Goal: Task Accomplishment & Management: Manage account settings

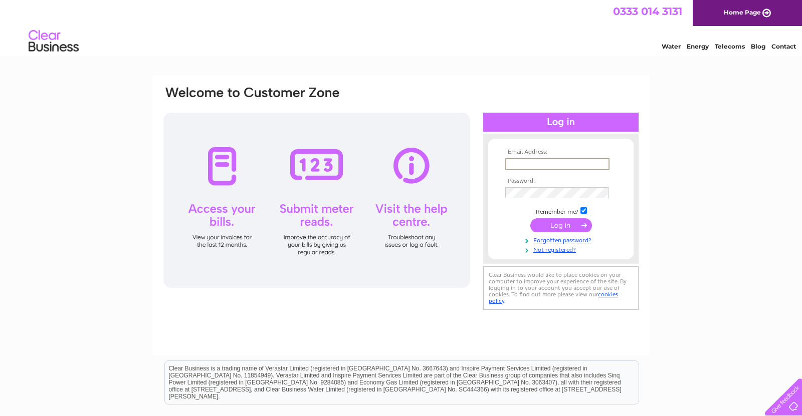
click at [519, 161] on input "text" at bounding box center [557, 164] width 104 height 12
type input "[EMAIL_ADDRESS][DOMAIN_NAME]"
click at [582, 209] on input "checkbox" at bounding box center [583, 209] width 7 height 7
checkbox input "false"
click at [568, 226] on input "submit" at bounding box center [561, 225] width 62 height 14
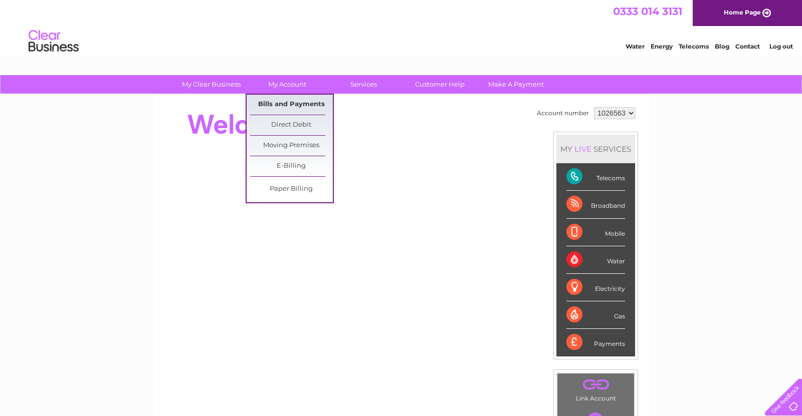
click at [292, 102] on link "Bills and Payments" at bounding box center [291, 105] width 83 height 20
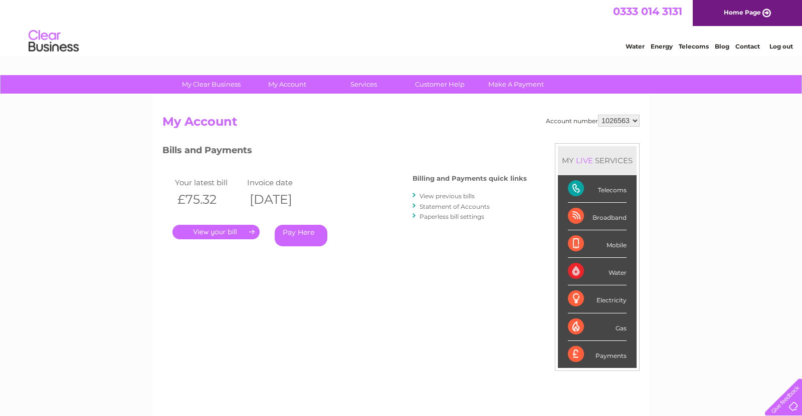
click at [353, 159] on div "Bills and Payments Billing and Payments quick links View previous bills Stateme…" at bounding box center [344, 202] width 364 height 118
click at [215, 231] on link "." at bounding box center [215, 232] width 87 height 15
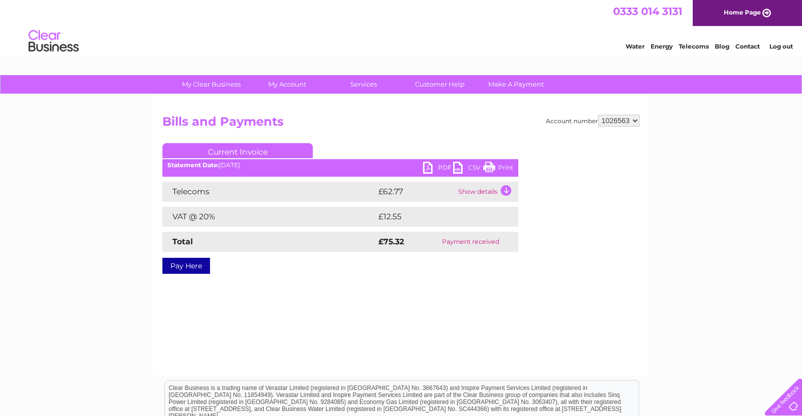
click at [500, 165] on link "Print" at bounding box center [498, 169] width 30 height 15
click at [484, 190] on td "Show details" at bounding box center [487, 192] width 63 height 20
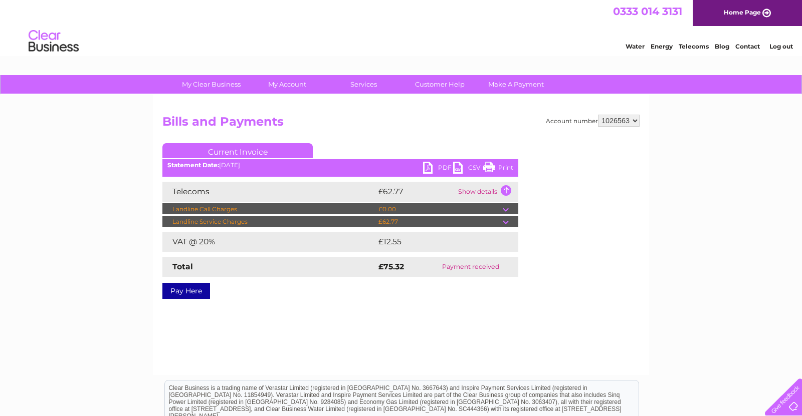
click at [507, 221] on td at bounding box center [511, 222] width 16 height 12
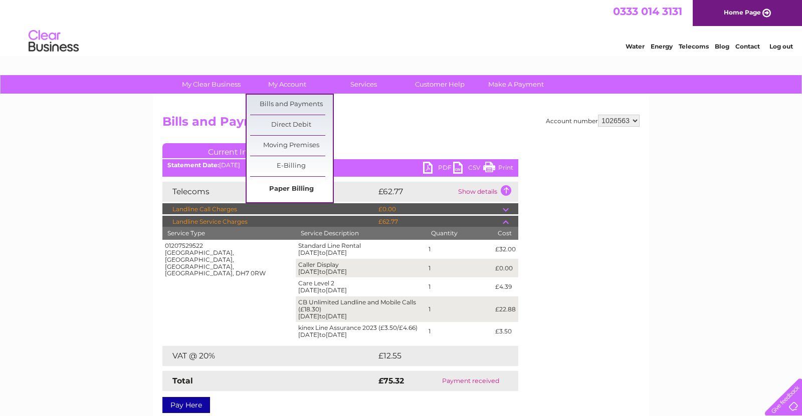
click at [288, 184] on link "Paper Billing" at bounding box center [291, 189] width 83 height 20
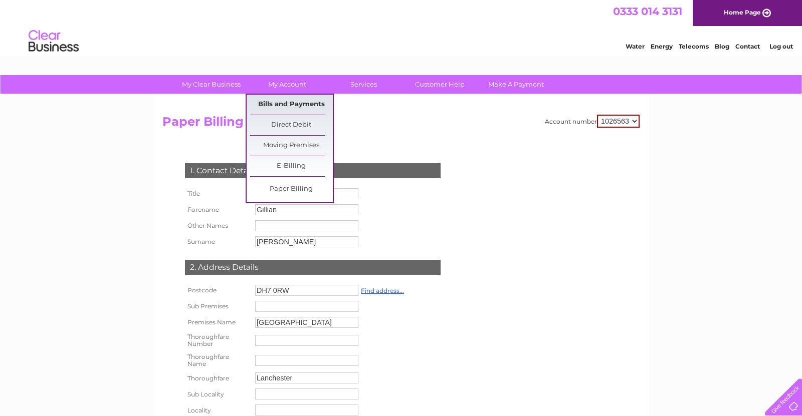
click at [289, 103] on link "Bills and Payments" at bounding box center [291, 105] width 83 height 20
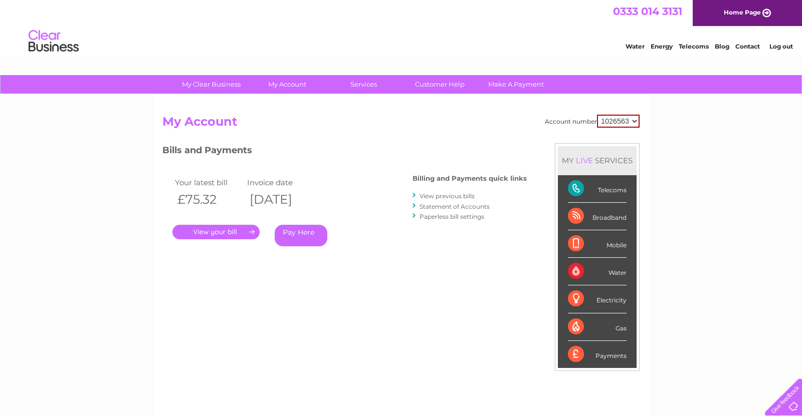
click at [234, 230] on link "." at bounding box center [215, 232] width 87 height 15
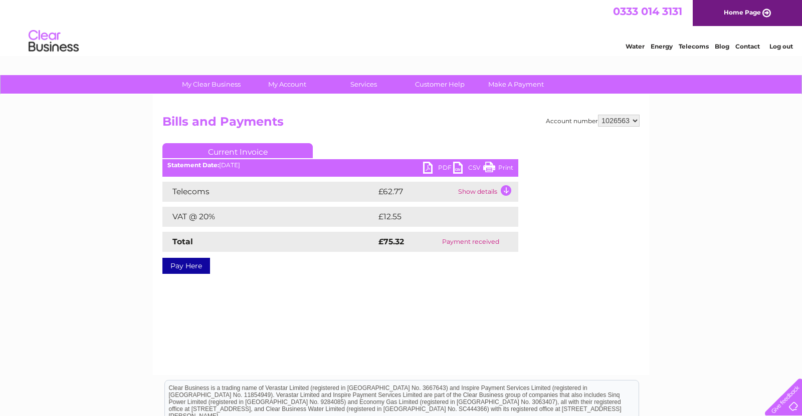
click at [443, 165] on link "PDF" at bounding box center [438, 169] width 30 height 15
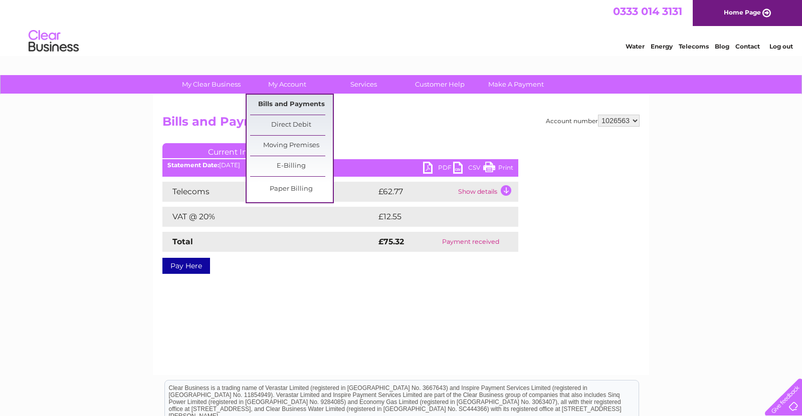
click at [290, 102] on link "Bills and Payments" at bounding box center [291, 105] width 83 height 20
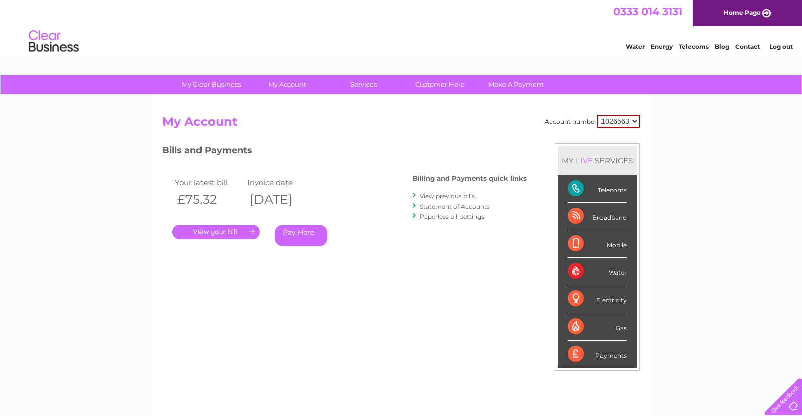
click at [426, 195] on link "View previous bills" at bounding box center [446, 196] width 55 height 8
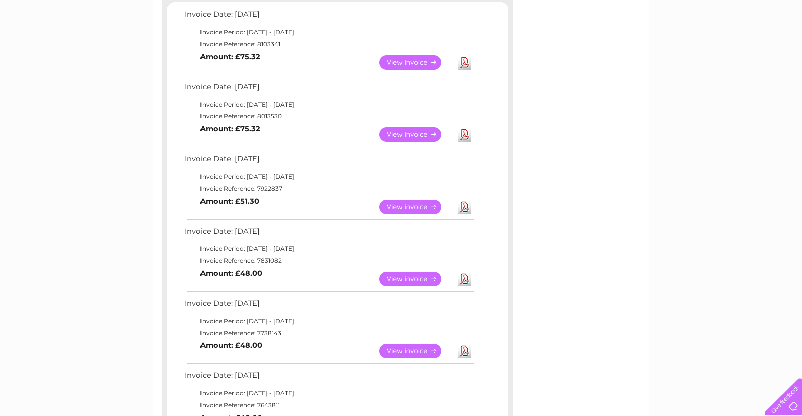
scroll to position [176, 0]
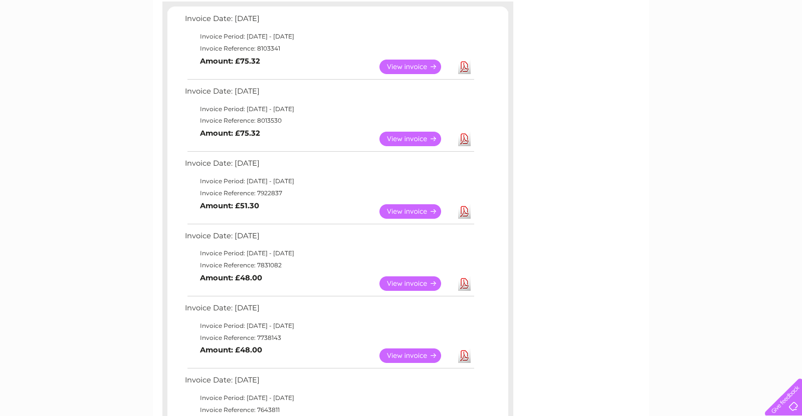
click at [418, 280] on link "View" at bounding box center [416, 284] width 74 height 15
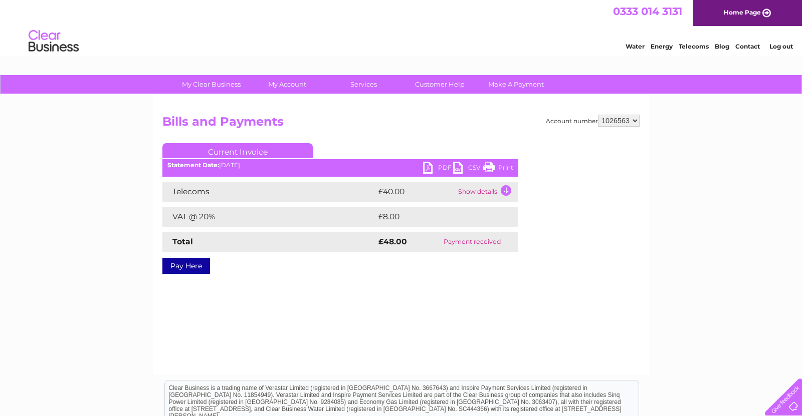
click at [490, 165] on link "Print" at bounding box center [498, 169] width 30 height 15
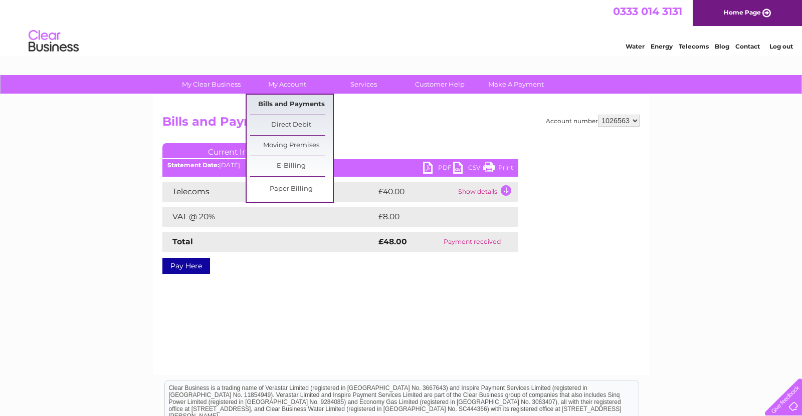
click at [301, 101] on link "Bills and Payments" at bounding box center [291, 105] width 83 height 20
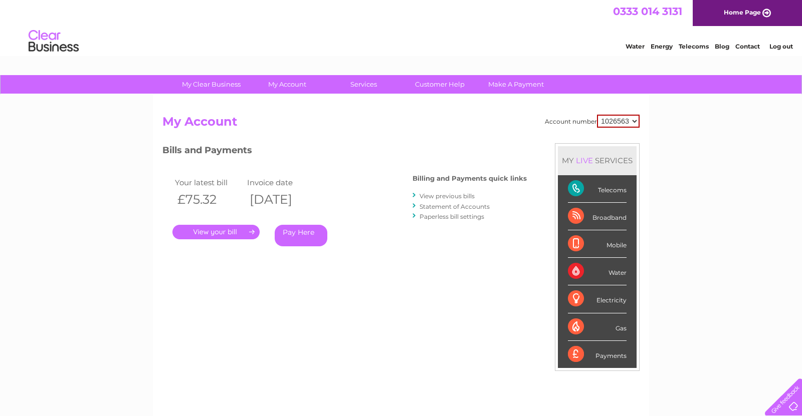
click at [425, 195] on link "View previous bills" at bounding box center [446, 196] width 55 height 8
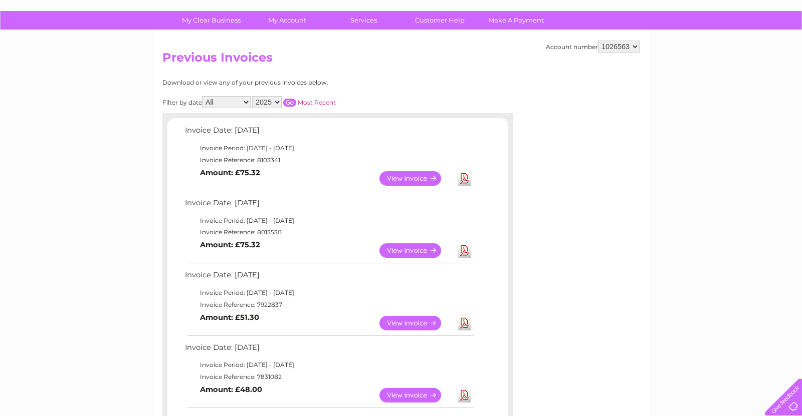
scroll to position [66, 0]
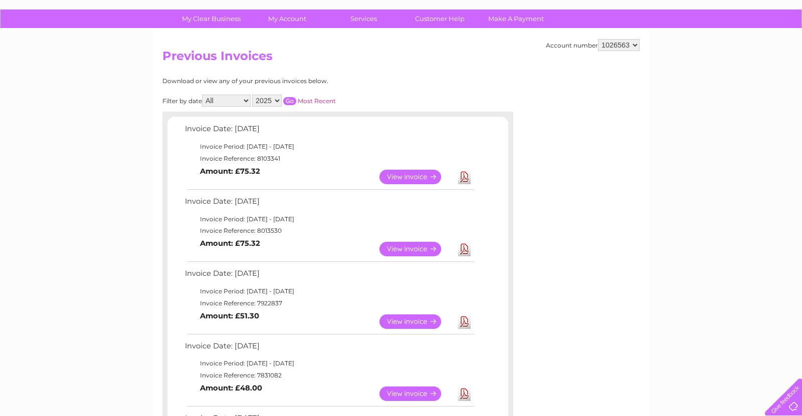
click at [405, 245] on link "View" at bounding box center [416, 249] width 74 height 15
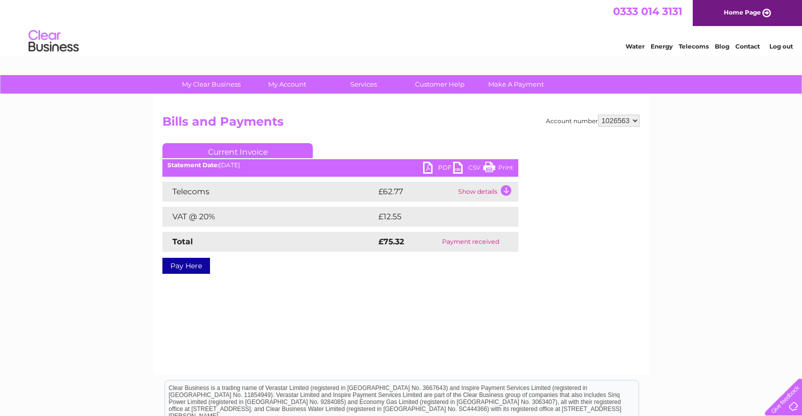
click at [505, 165] on link "Print" at bounding box center [498, 169] width 30 height 15
click at [778, 45] on link "Log out" at bounding box center [781, 47] width 24 height 8
